Goal: Find specific page/section: Find specific page/section

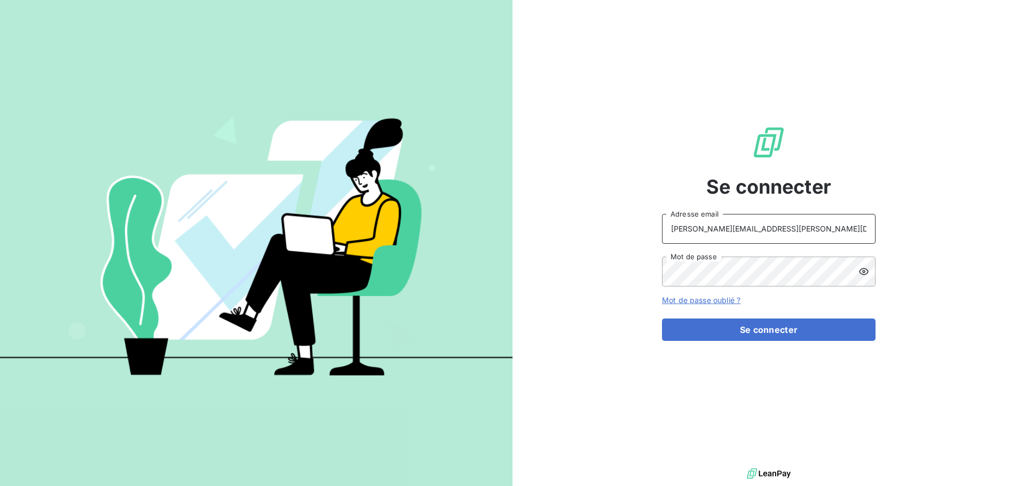
drag, startPoint x: 770, startPoint y: 228, endPoint x: 776, endPoint y: 241, distance: 14.6
click at [770, 228] on input "[PERSON_NAME][EMAIL_ADDRESS][PERSON_NAME][DOMAIN_NAME]" at bounding box center [769, 229] width 214 height 30
type input "[EMAIL_ADDRESS][PERSON_NAME][DOMAIN_NAME]"
click at [748, 326] on button "Se connecter" at bounding box center [769, 330] width 214 height 22
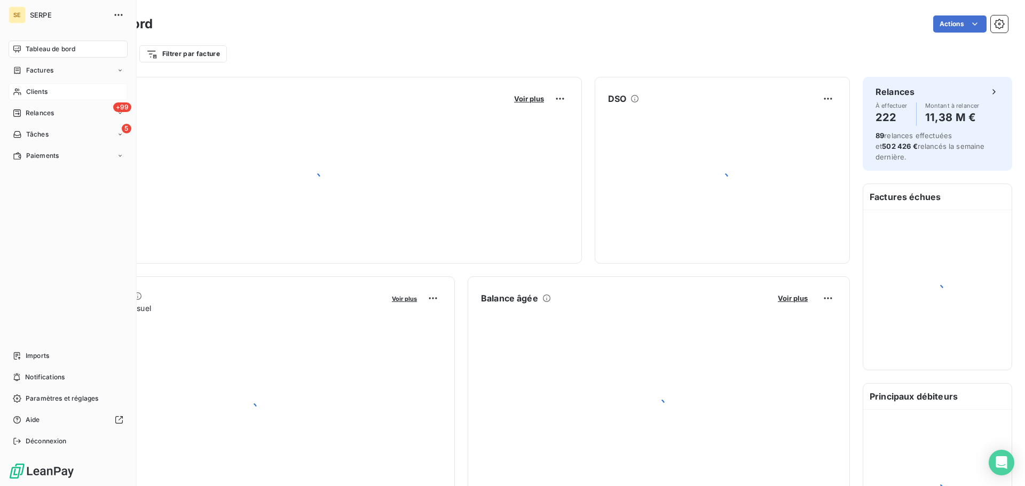
click at [34, 91] on span "Clients" at bounding box center [36, 92] width 21 height 10
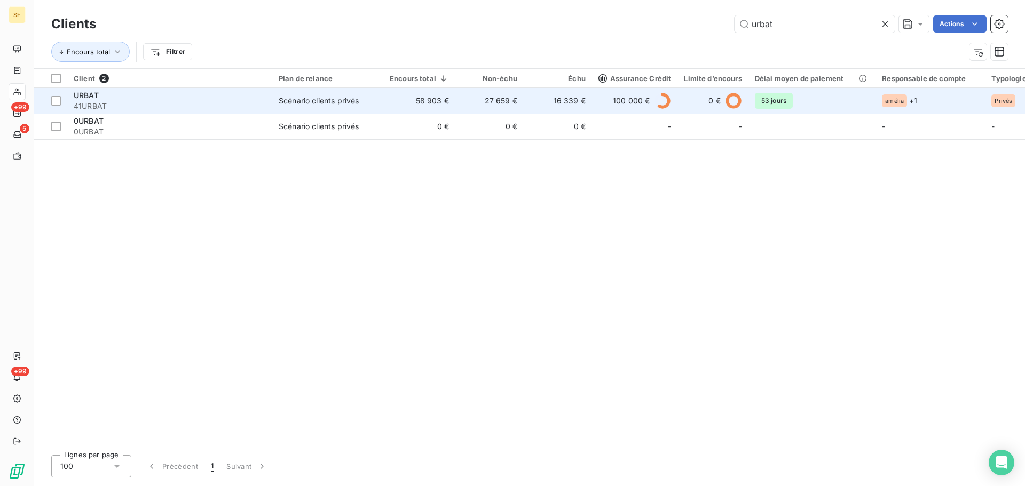
type input "urbat"
click at [472, 108] on td "27 659 €" at bounding box center [490, 101] width 68 height 26
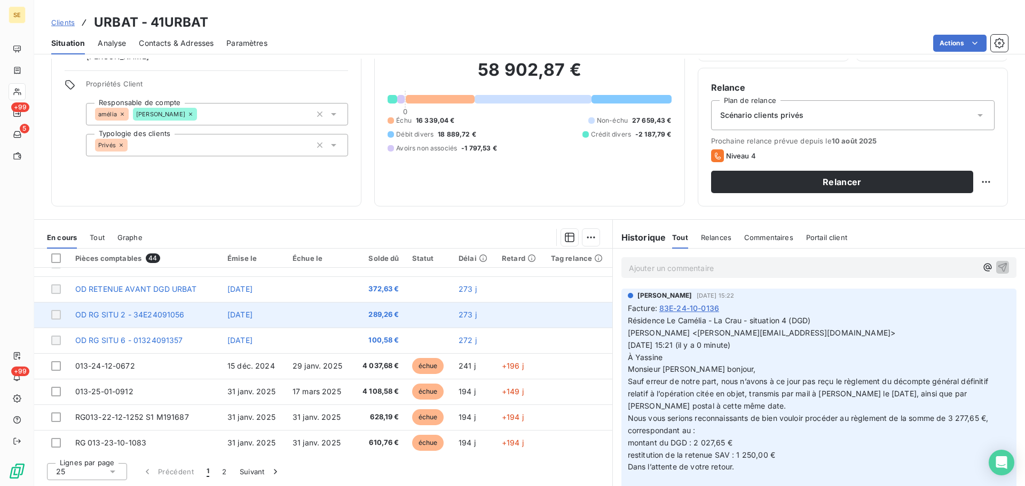
scroll to position [455, 0]
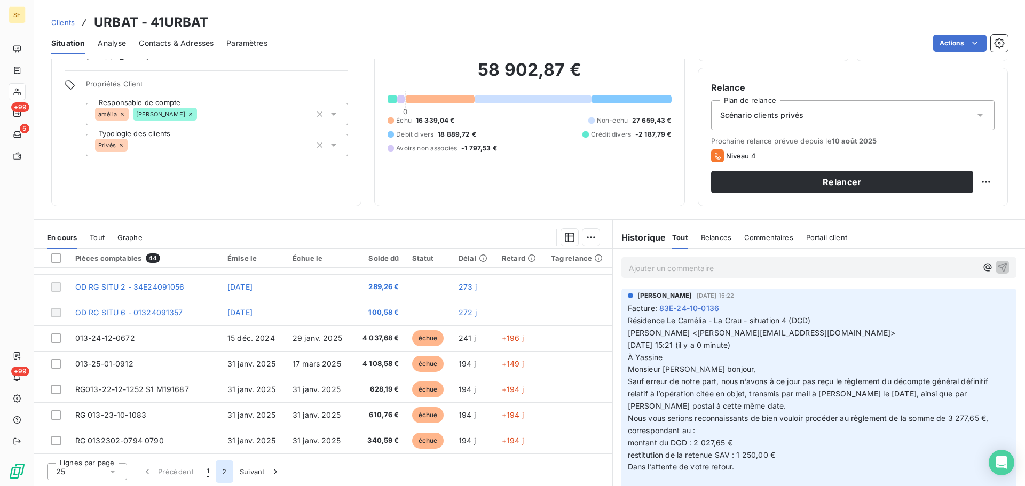
click at [224, 473] on button "2" at bounding box center [224, 472] width 17 height 22
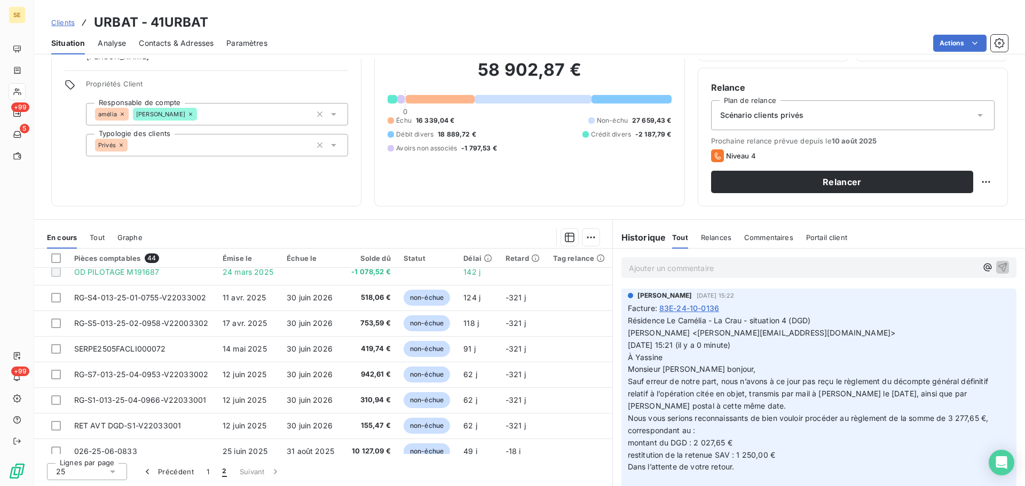
scroll to position [301, 0]
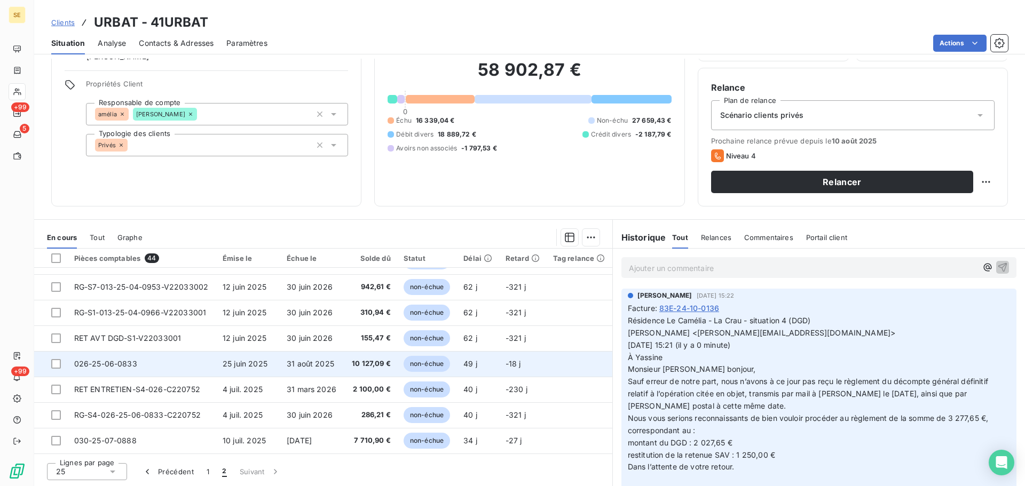
click at [381, 364] on span "10 127,09 €" at bounding box center [371, 364] width 40 height 11
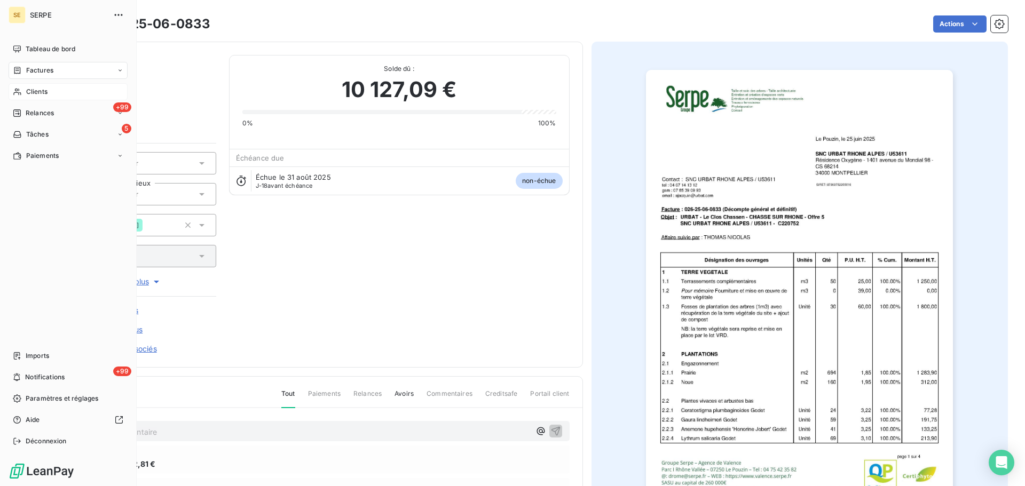
click at [30, 94] on span "Clients" at bounding box center [36, 92] width 21 height 10
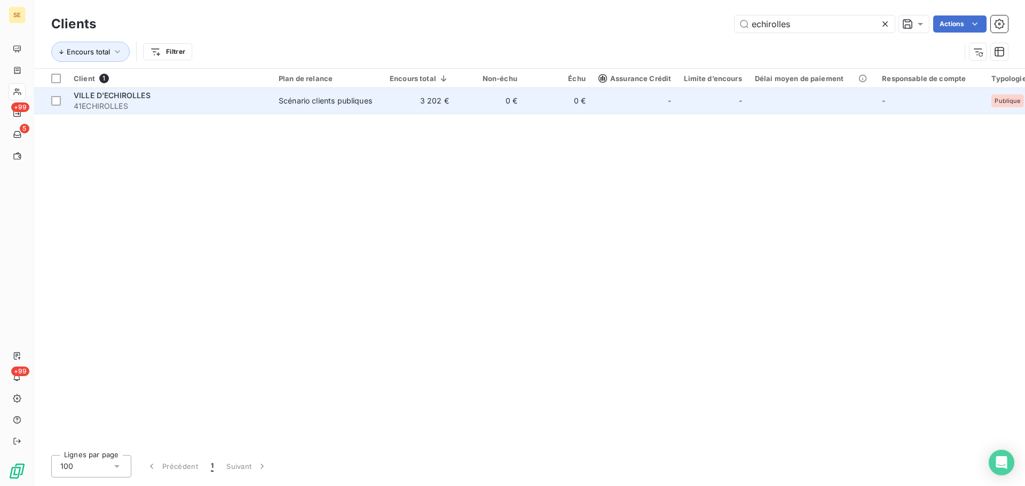
type input "echirolles"
click at [135, 109] on span "41ECHIROLLES" at bounding box center [170, 106] width 192 height 11
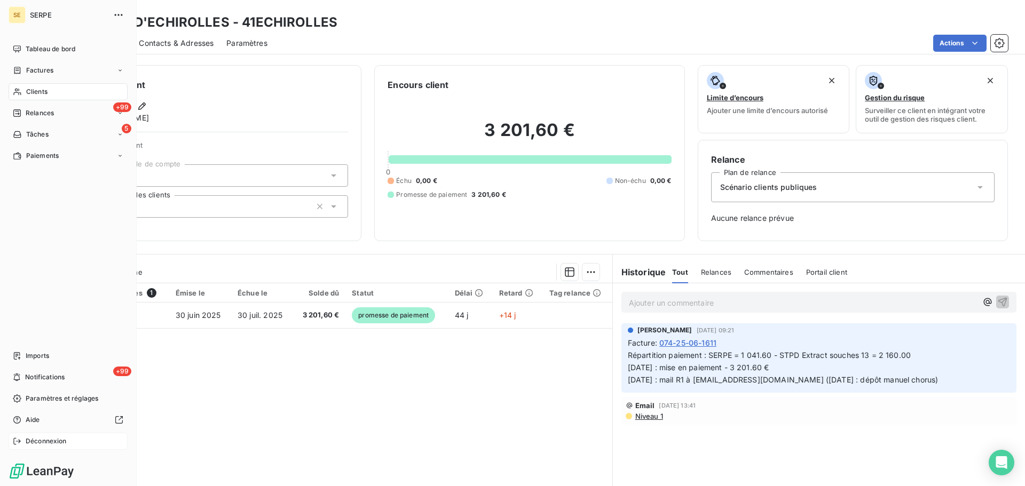
click at [49, 438] on span "Déconnexion" at bounding box center [46, 442] width 41 height 10
